Goal: Transaction & Acquisition: Book appointment/travel/reservation

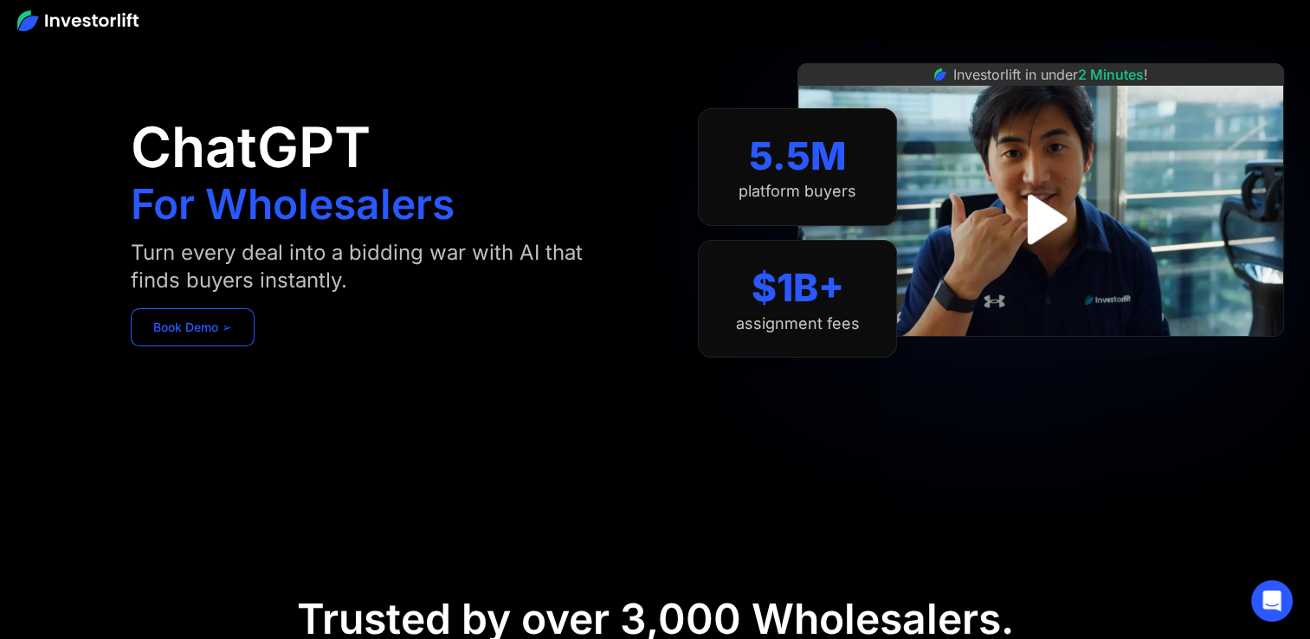
scroll to position [87, 0]
click at [221, 322] on link "Book Demo ➢" at bounding box center [193, 327] width 124 height 38
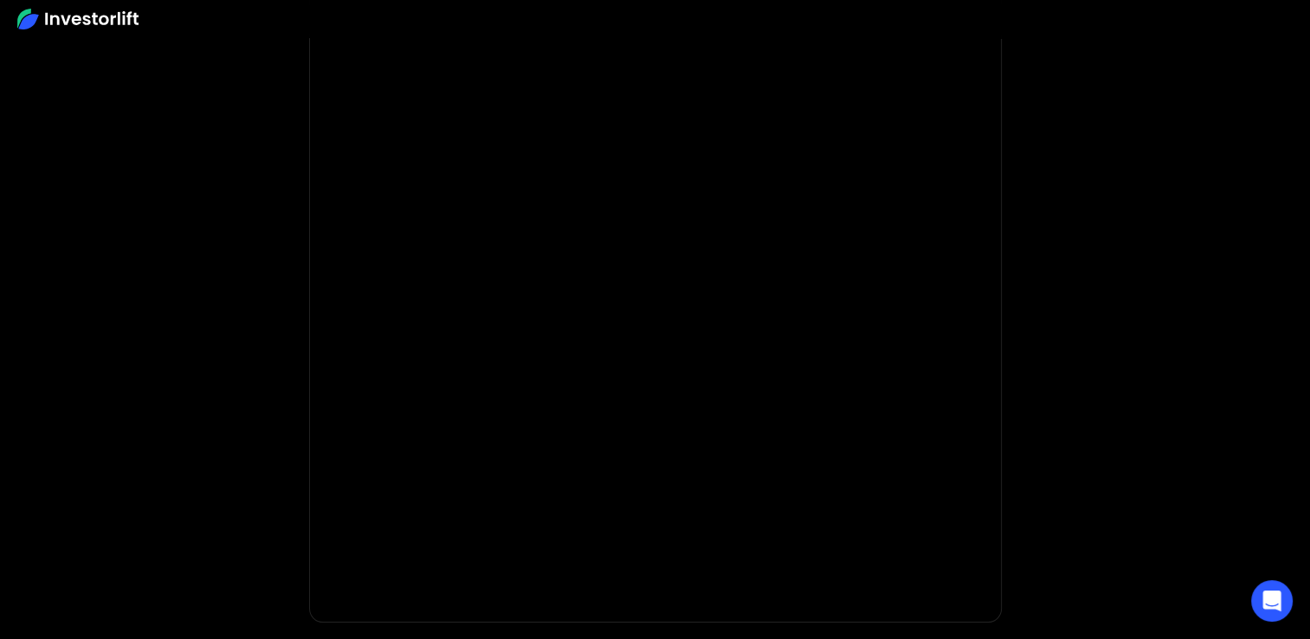
scroll to position [50, 0]
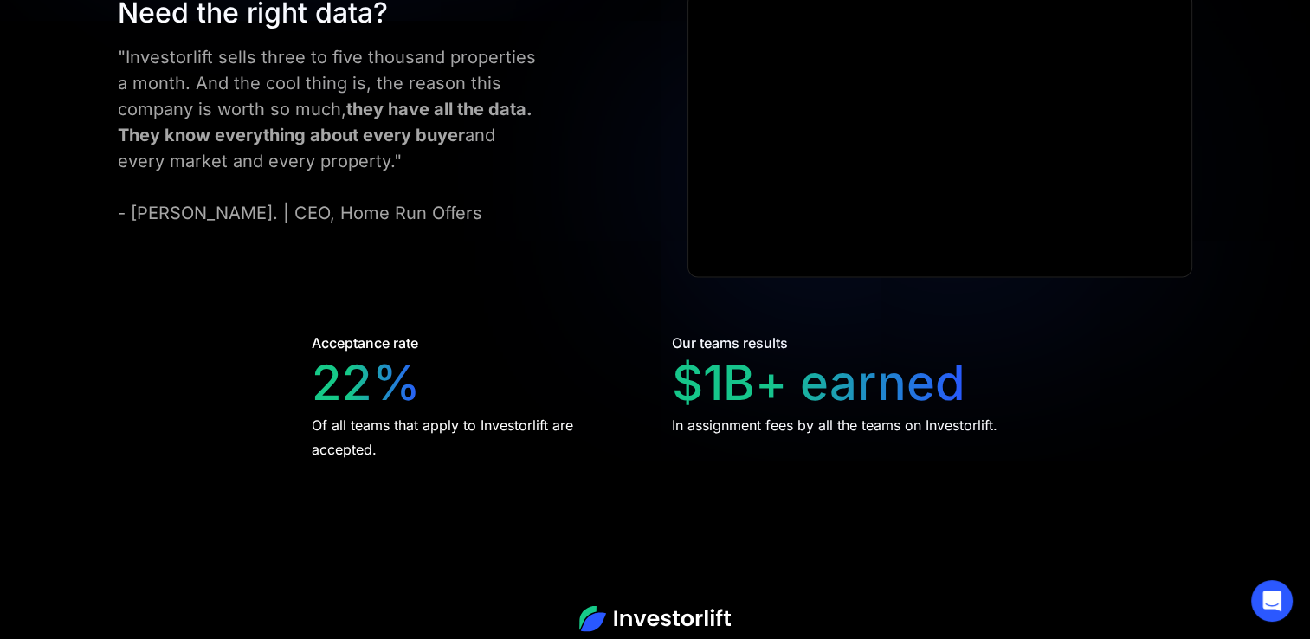
scroll to position [3359, 0]
